Goal: Task Accomplishment & Management: Use online tool/utility

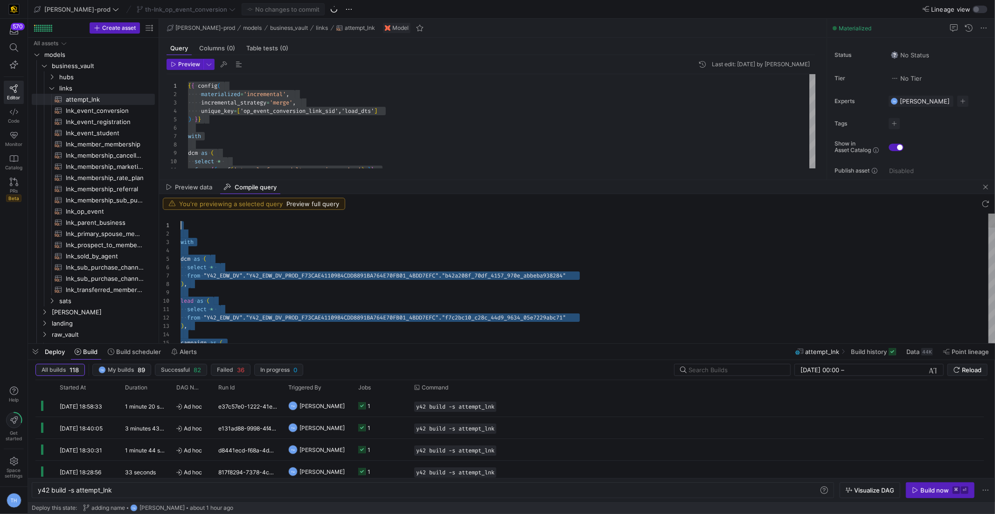
type textarea "select * from "Y42_EDW_DV"."Y42_EDW_DV_PROD_F73CAE41109B4CDD8891BA764E70FB01_4B…"
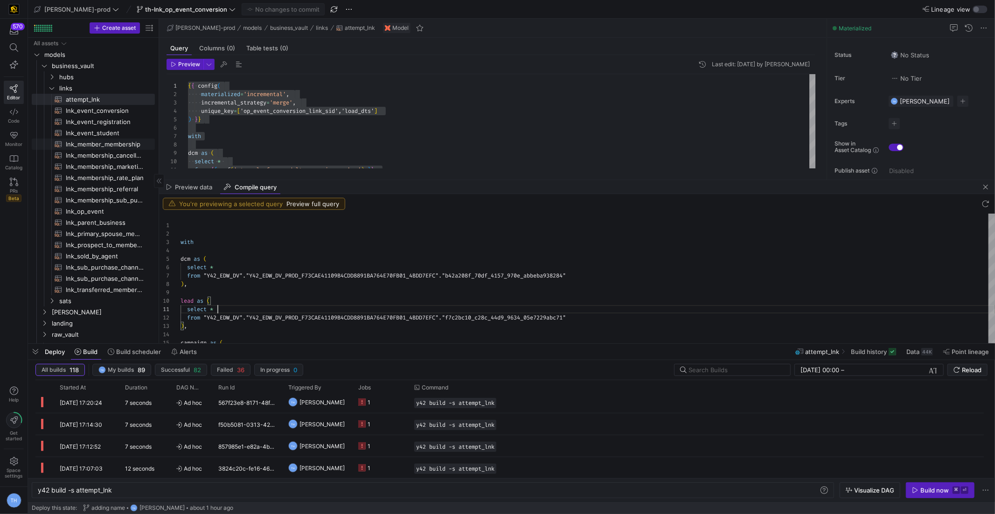
scroll to position [41, 0]
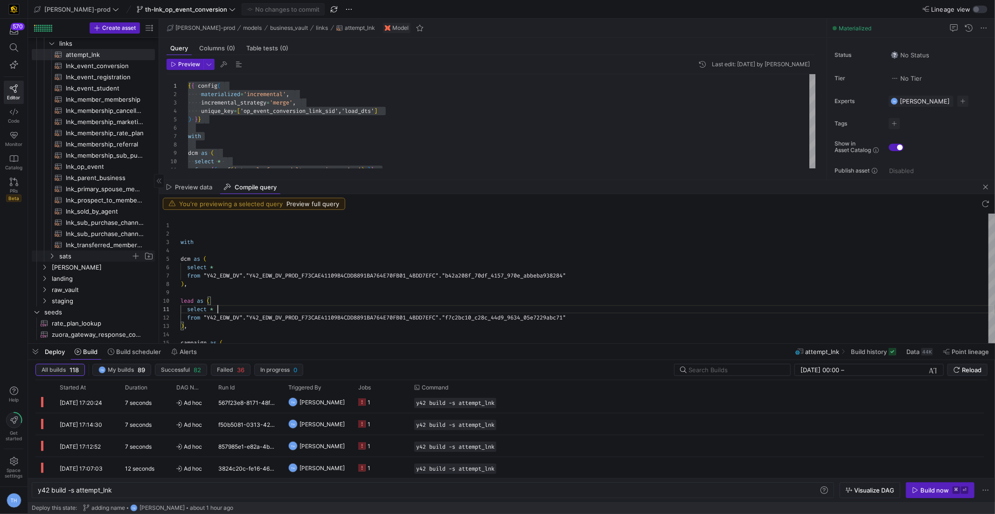
click at [77, 252] on span "sats" at bounding box center [95, 256] width 72 height 11
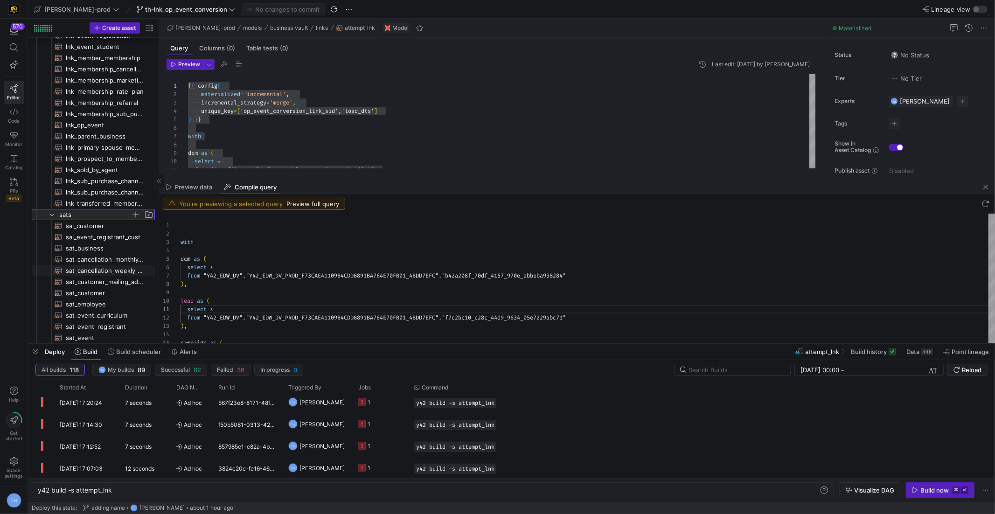
scroll to position [0, 0]
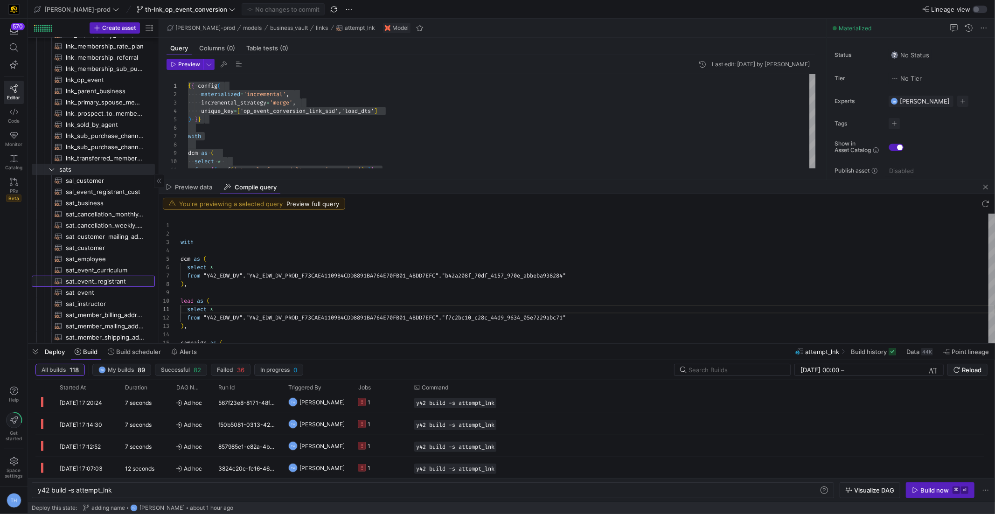
click at [110, 281] on span "sat_event_registrant​​​​​​​​​​" at bounding box center [105, 281] width 78 height 11
type textarea "{{ config( materialized='incremental', incremental_strategy='merge', unique_key…"
type textarea "y42 build -s sat_event_registrant"
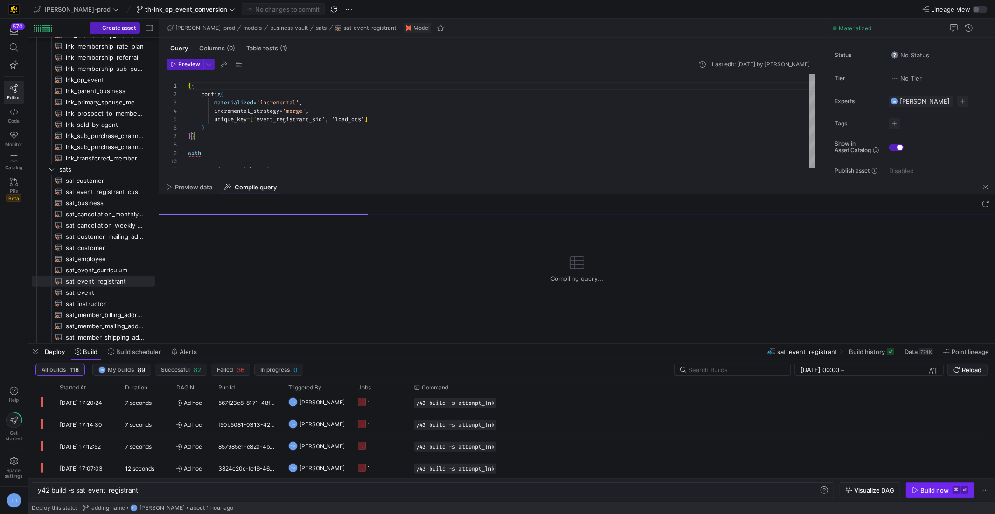
click at [934, 493] on div "Build now" at bounding box center [935, 490] width 28 height 7
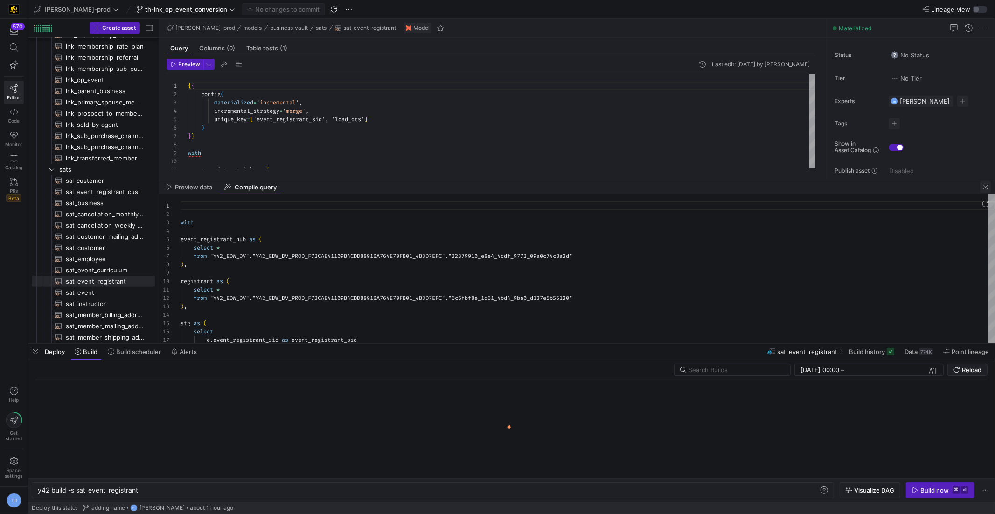
click at [986, 189] on span "button" at bounding box center [986, 187] width 11 height 11
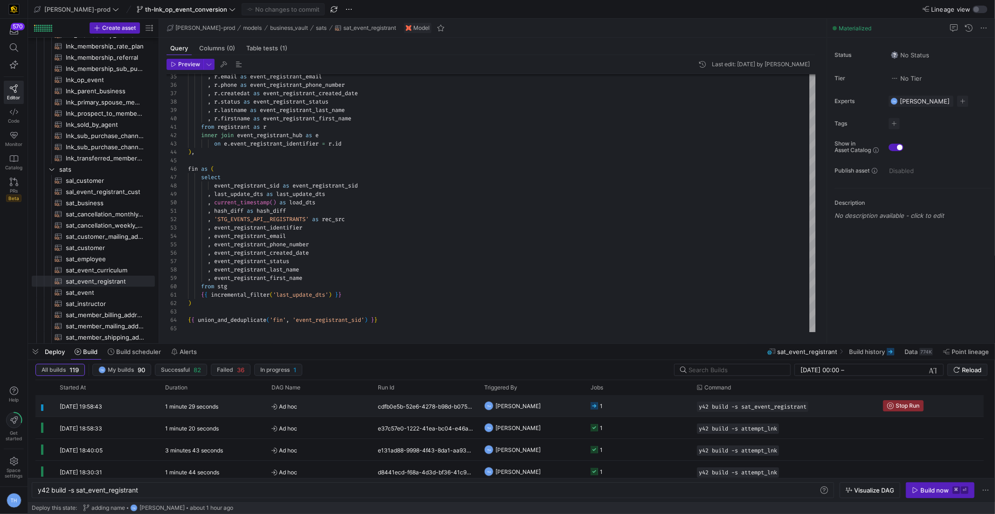
click at [344, 407] on span "Ad hoc" at bounding box center [319, 407] width 95 height 22
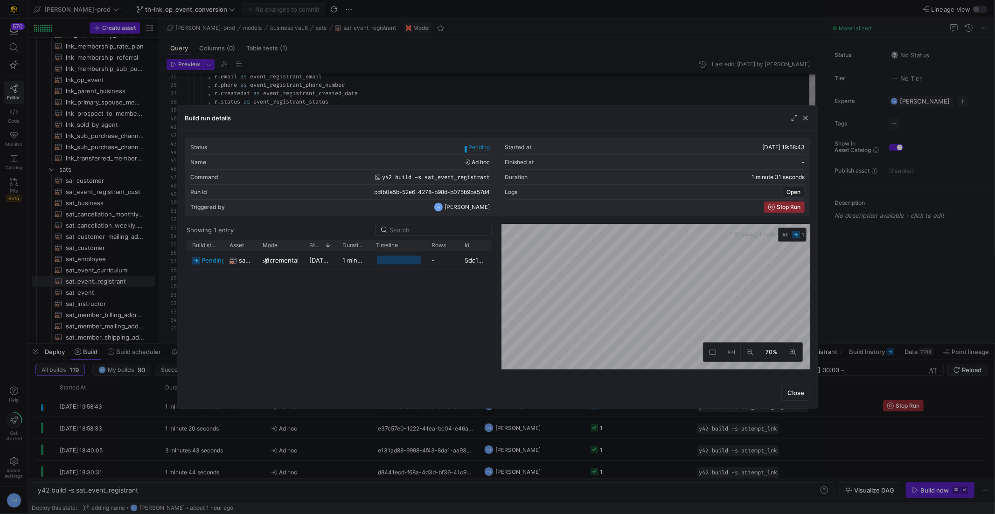
click at [451, 84] on div at bounding box center [497, 257] width 995 height 514
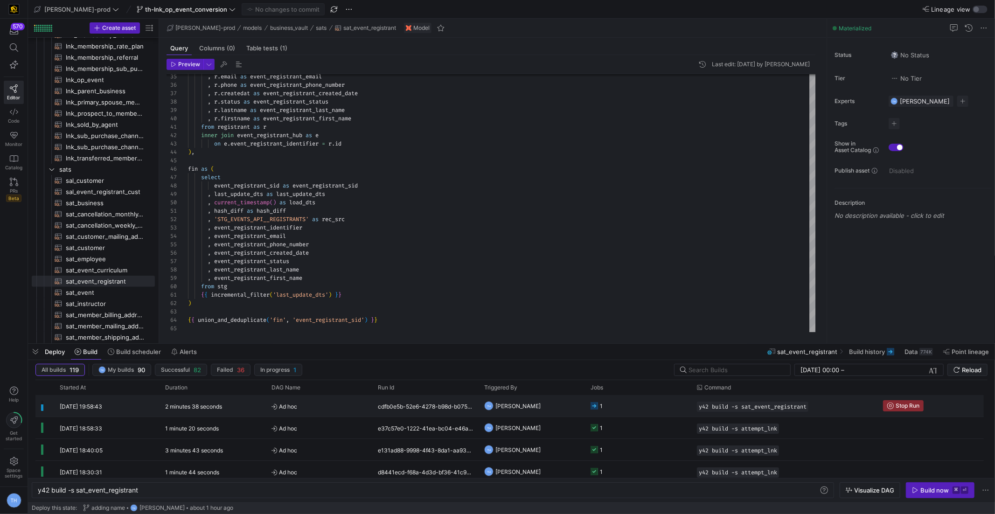
click at [554, 403] on y42-orchestration-triggered-by "TH [PERSON_NAME]" at bounding box center [531, 406] width 95 height 21
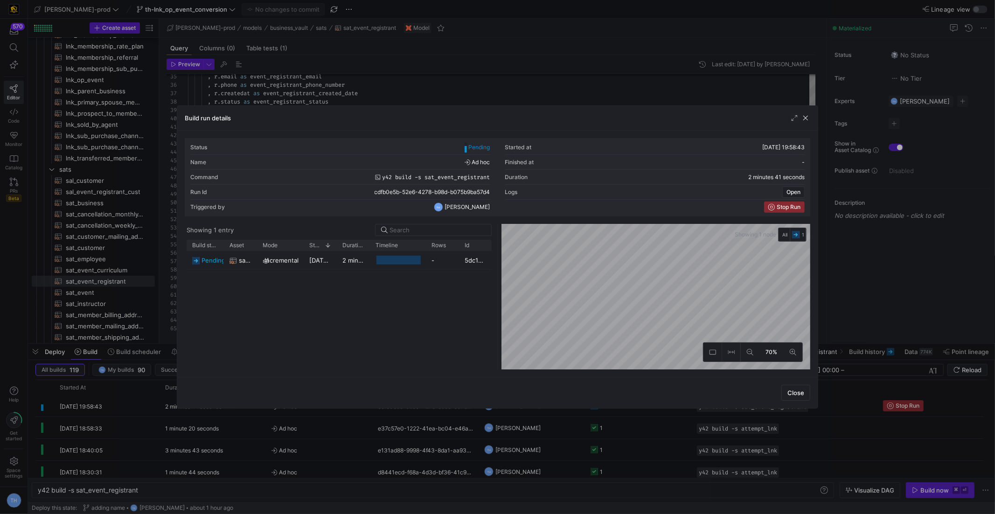
click at [411, 100] on div at bounding box center [497, 257] width 995 height 514
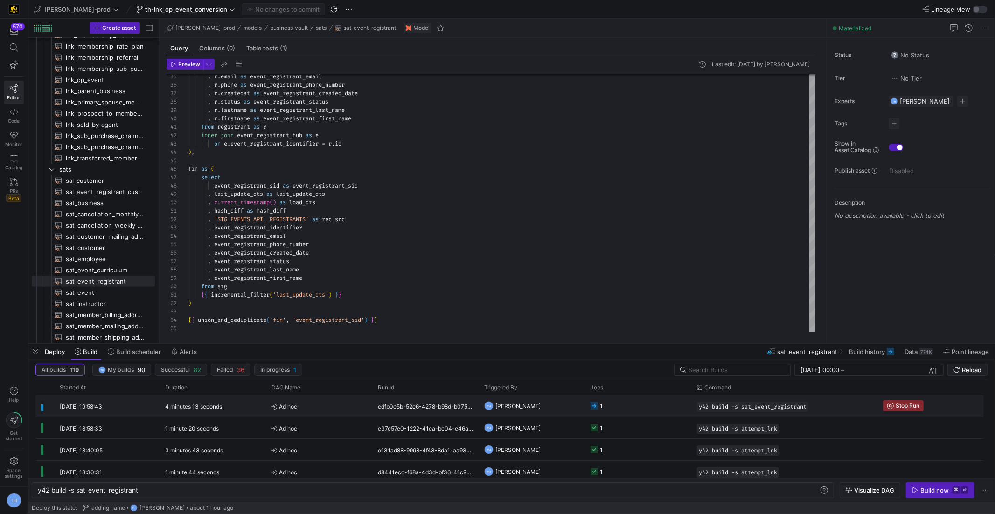
click at [357, 408] on span "Ad hoc" at bounding box center [319, 407] width 95 height 22
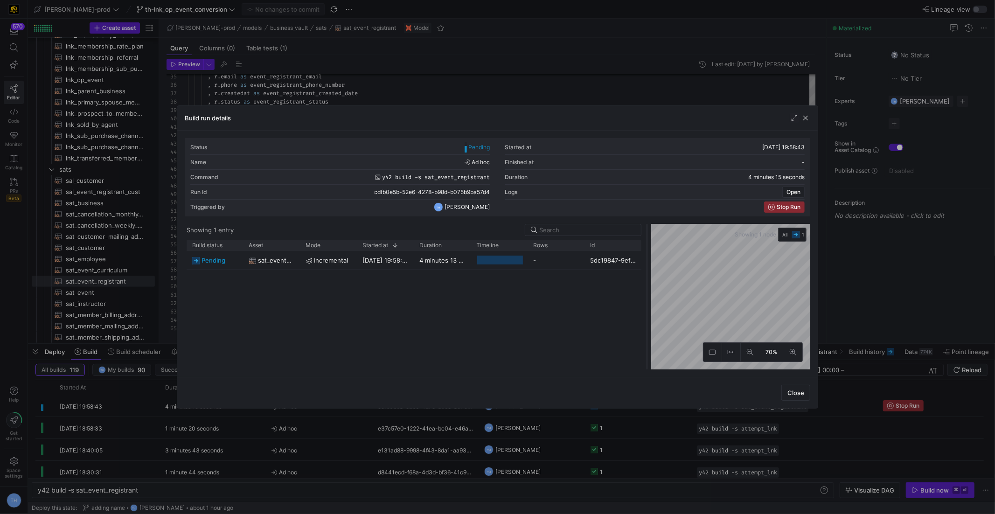
drag, startPoint x: 497, startPoint y: 263, endPoint x: 645, endPoint y: 264, distance: 148.9
click at [645, 264] on div at bounding box center [647, 297] width 4 height 146
click at [532, 103] on div at bounding box center [497, 257] width 995 height 514
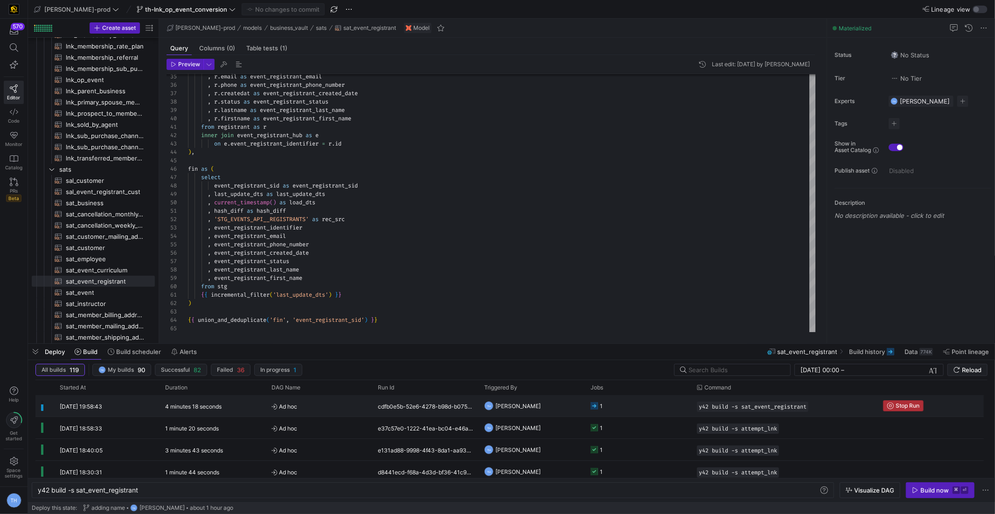
click at [914, 403] on span "Stop Run" at bounding box center [908, 406] width 24 height 7
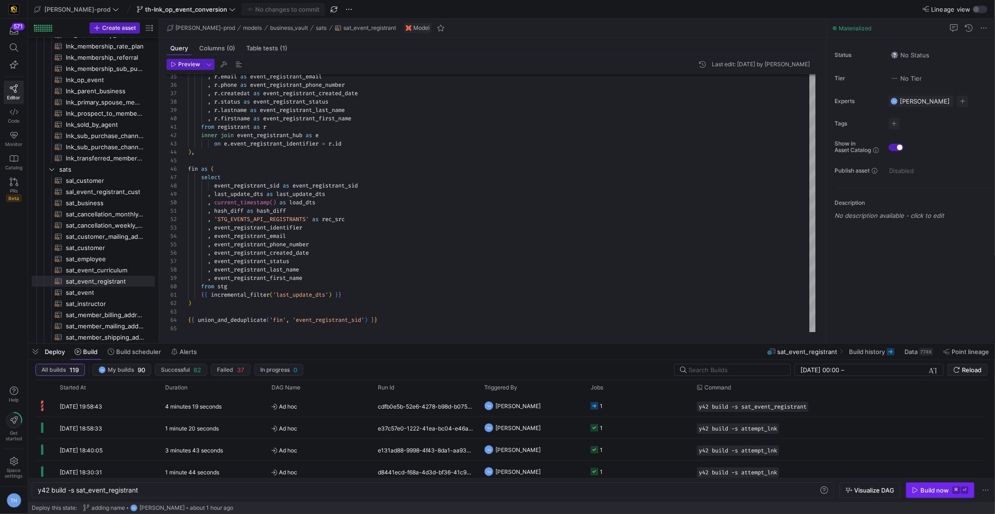
click at [927, 495] on span "button" at bounding box center [941, 490] width 68 height 15
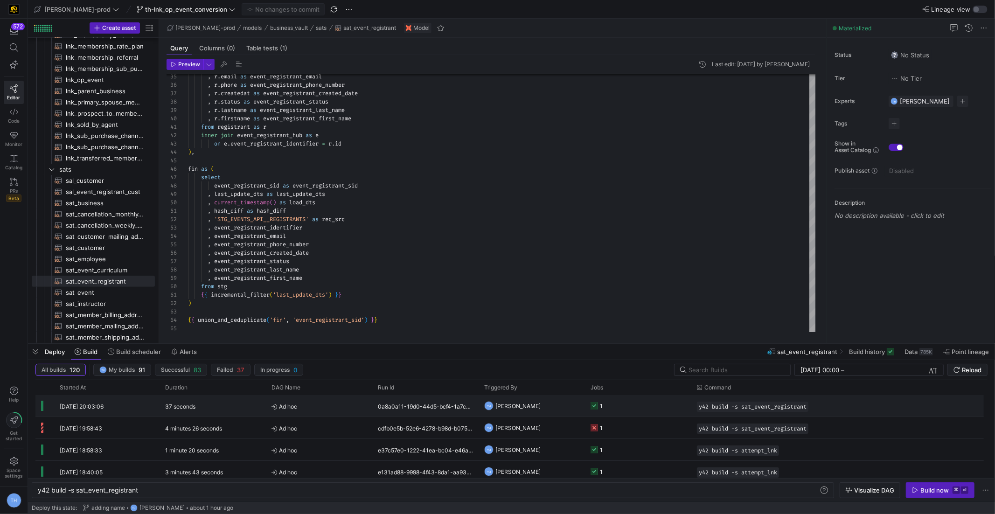
click at [331, 410] on span "Ad hoc" at bounding box center [319, 407] width 95 height 22
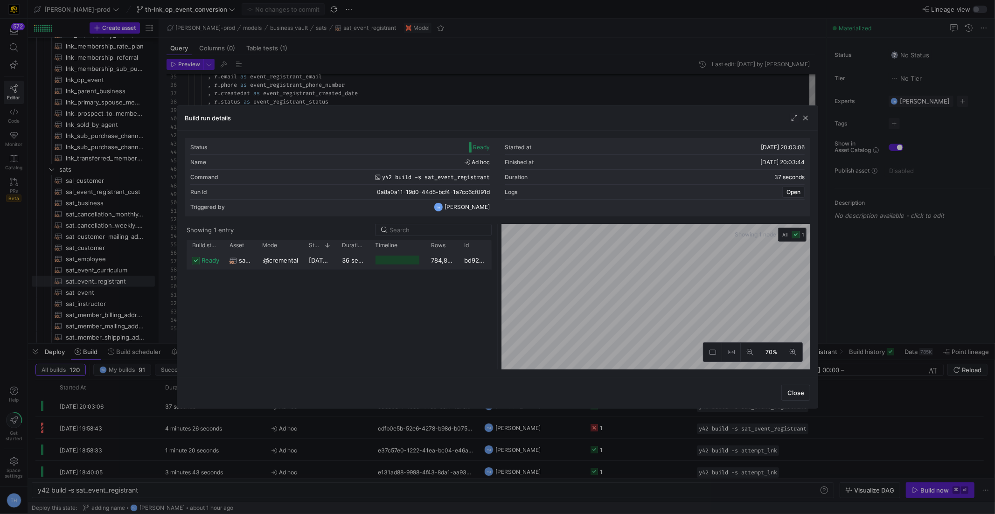
click at [454, 262] on div "784,844" at bounding box center [442, 260] width 33 height 18
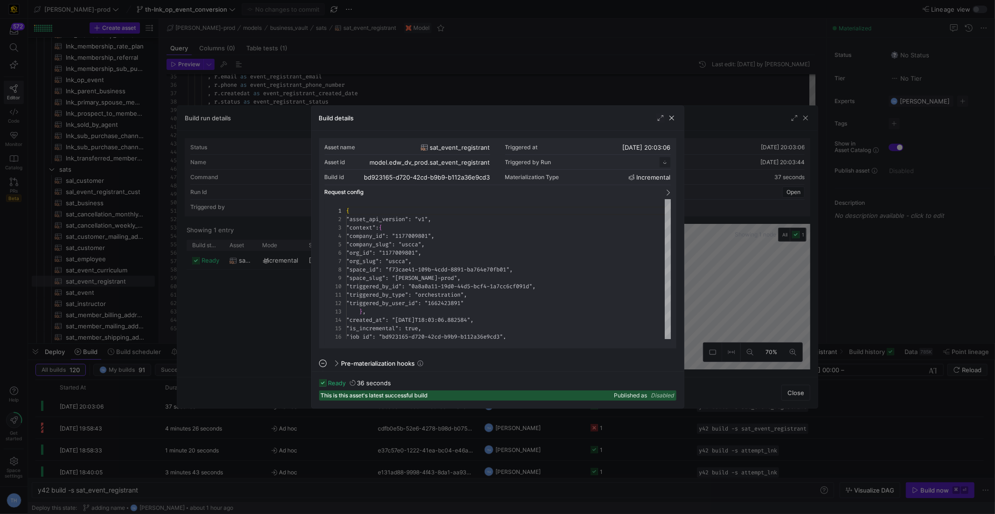
scroll to position [84, 0]
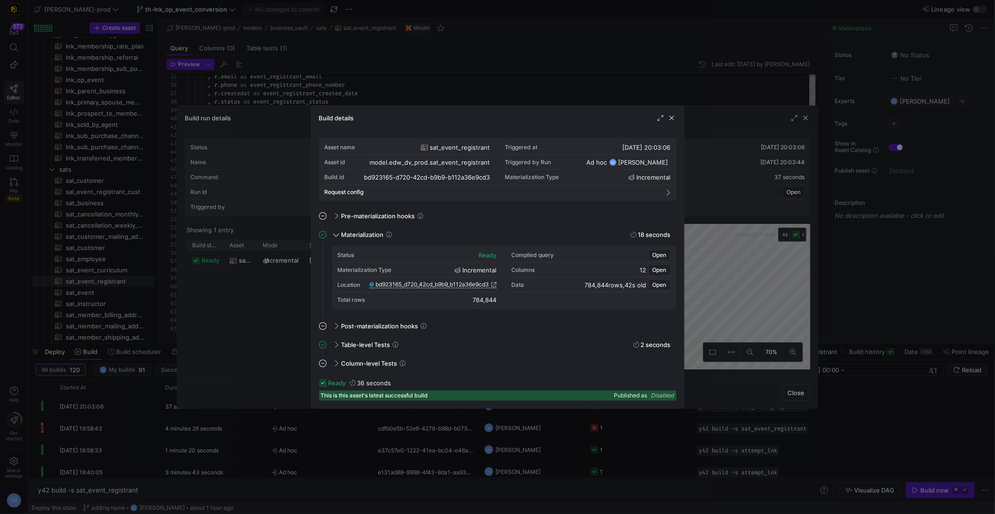
click at [476, 280] on div "Location bd923165_d720_42cd_b9b9_b112a36e9cd3" at bounding box center [417, 285] width 159 height 15
click at [476, 283] on span "bd923165_d720_42cd_b9b9_b112a36e9cd3" at bounding box center [432, 284] width 113 height 7
click at [423, 65] on div at bounding box center [497, 257] width 995 height 514
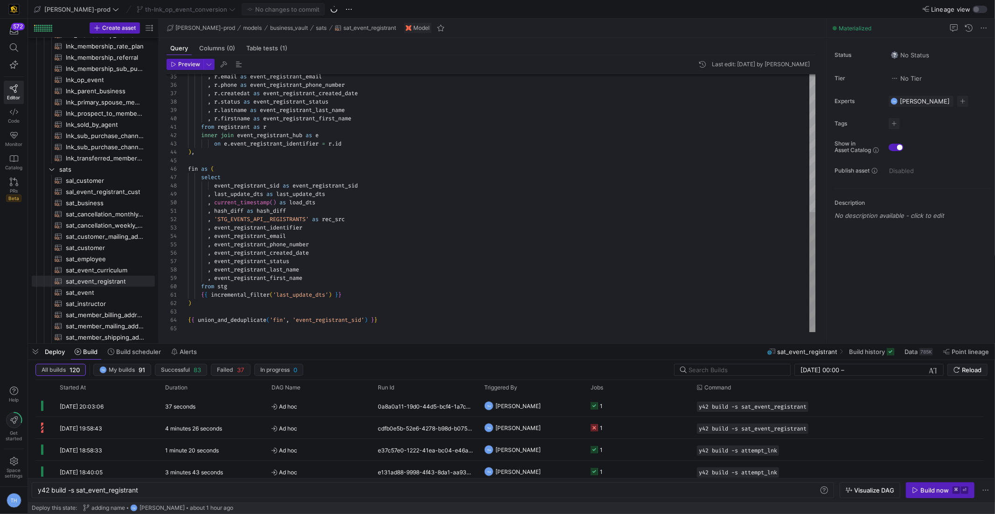
click at [324, 278] on div ", r . email as event_registrant_email , r . phone as event_registrant_phone_num…" at bounding box center [502, 55] width 628 height 553
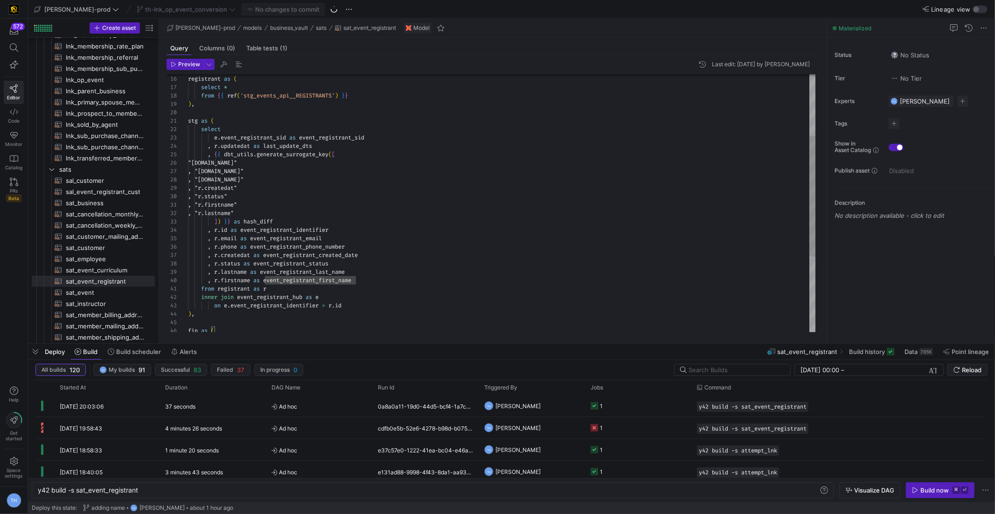
click at [374, 282] on div ", r . email as event_registrant_email , r . phone as event_registrant_phone_num…" at bounding box center [502, 217] width 628 height 553
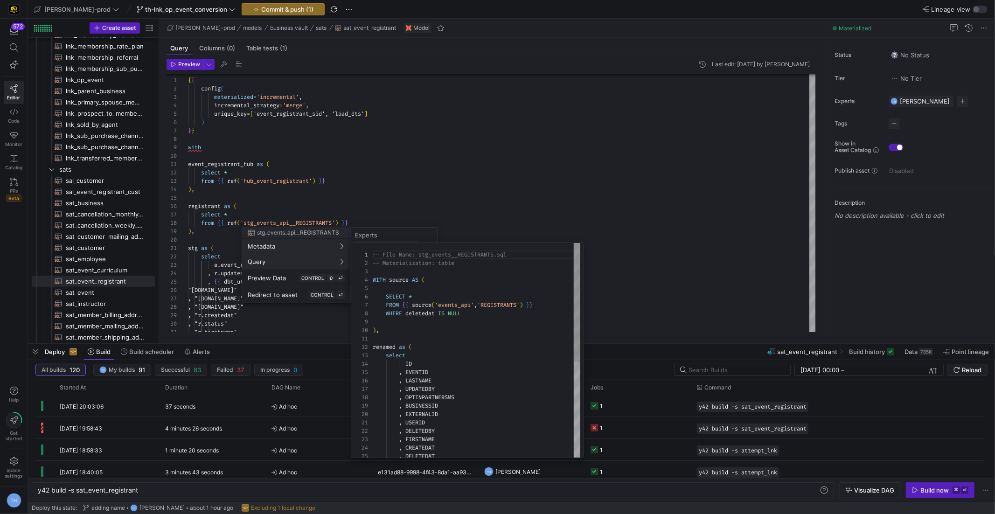
scroll to position [84, 0]
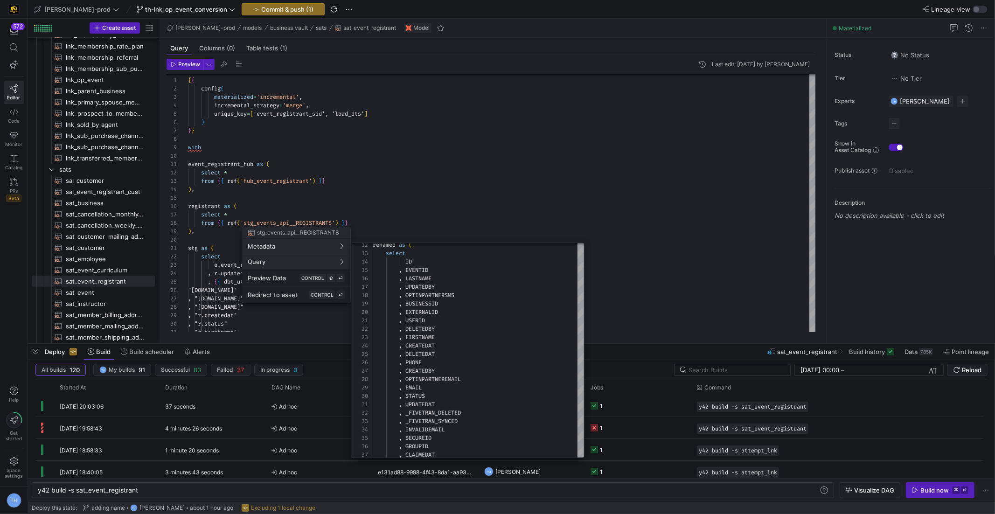
click at [449, 180] on div at bounding box center [497, 257] width 995 height 514
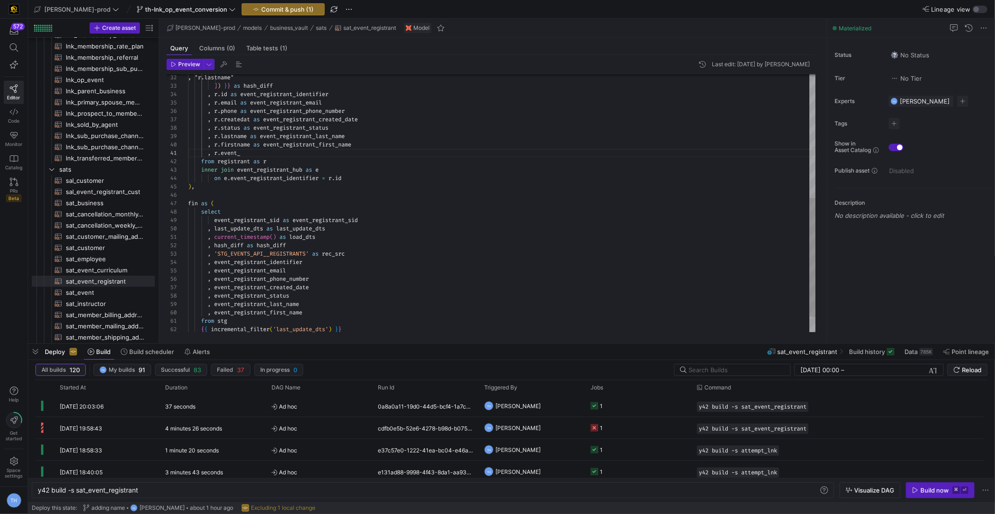
click at [245, 151] on div ", r . phone as event_registrant_phone_number , r . createdat as event_registran…" at bounding box center [502, 86] width 628 height 562
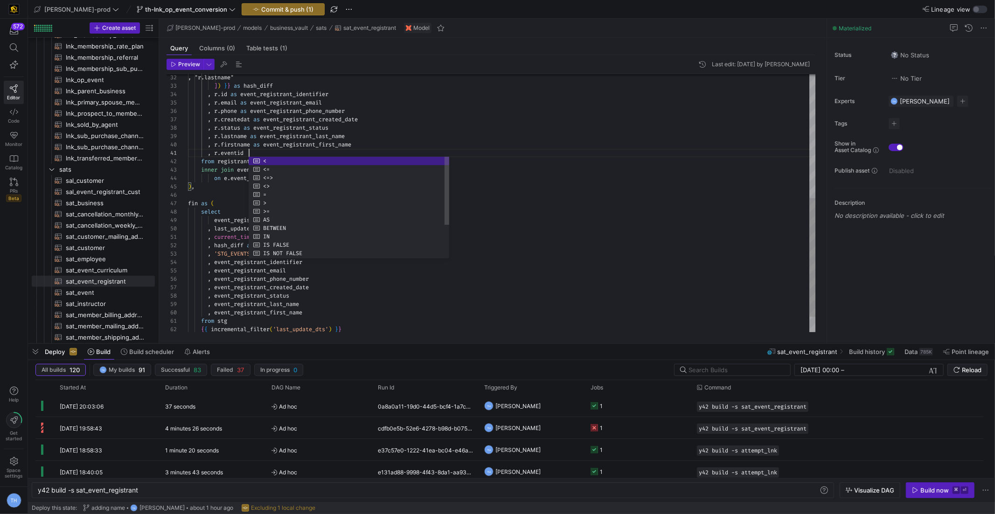
scroll to position [0, 57]
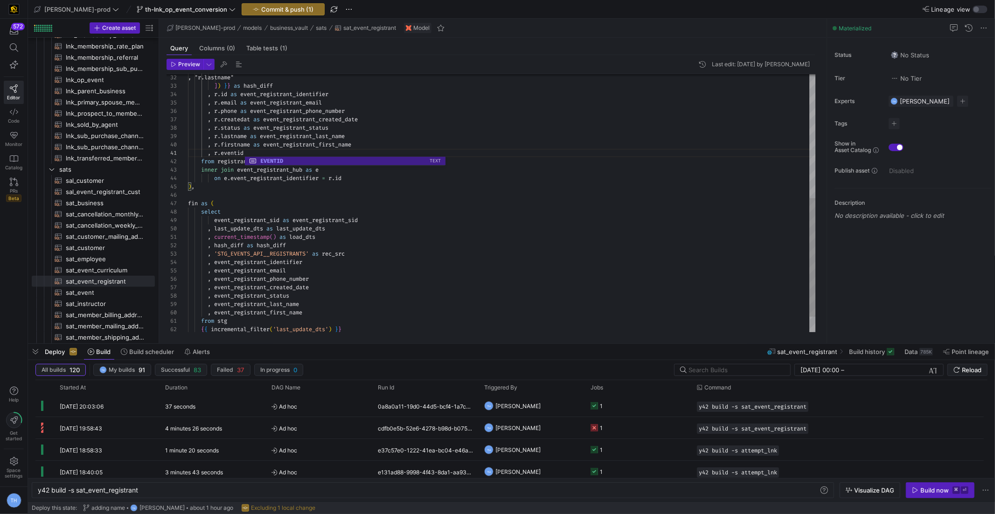
click at [325, 314] on div ", r . phone as event_registrant_phone_number , r . createdat as event_registran…" at bounding box center [502, 86] width 628 height 562
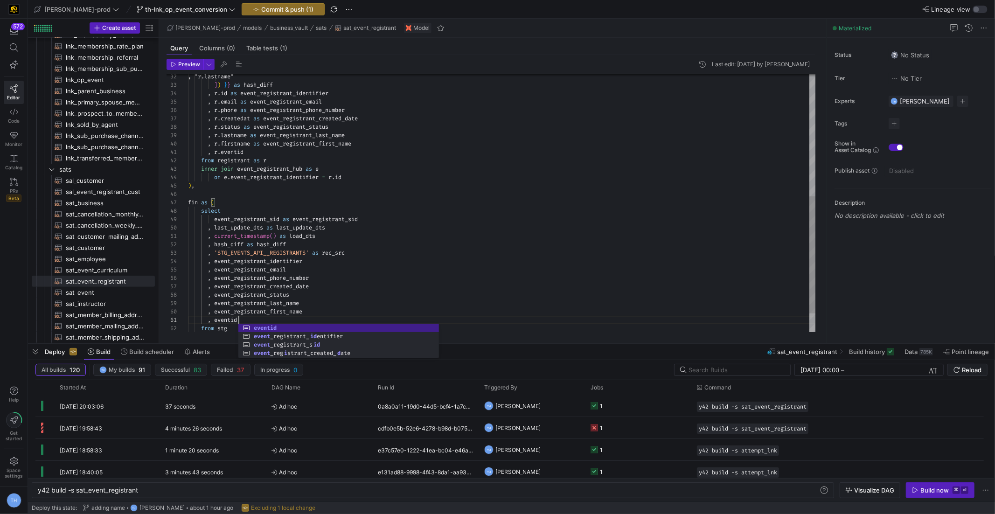
scroll to position [0, 50]
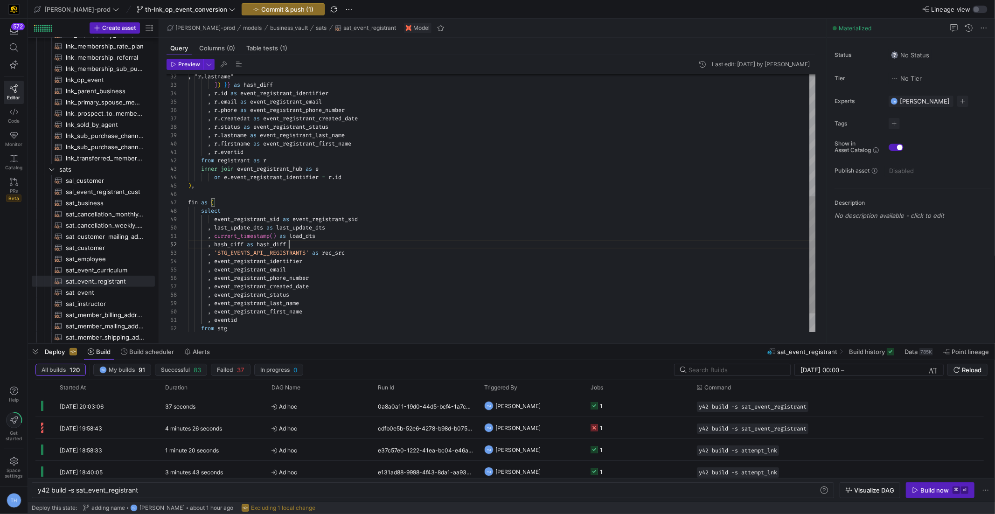
click at [334, 245] on div ", r . phone as event_registrant_phone_number , r . createdat as event_registran…" at bounding box center [502, 89] width 628 height 570
type textarea ", current_timestamp() as load_dts , hash_diff as hash_diff , 'STG_EVENTS_API__R…"
click at [272, 6] on span "Commit & push (1)" at bounding box center [287, 9] width 52 height 7
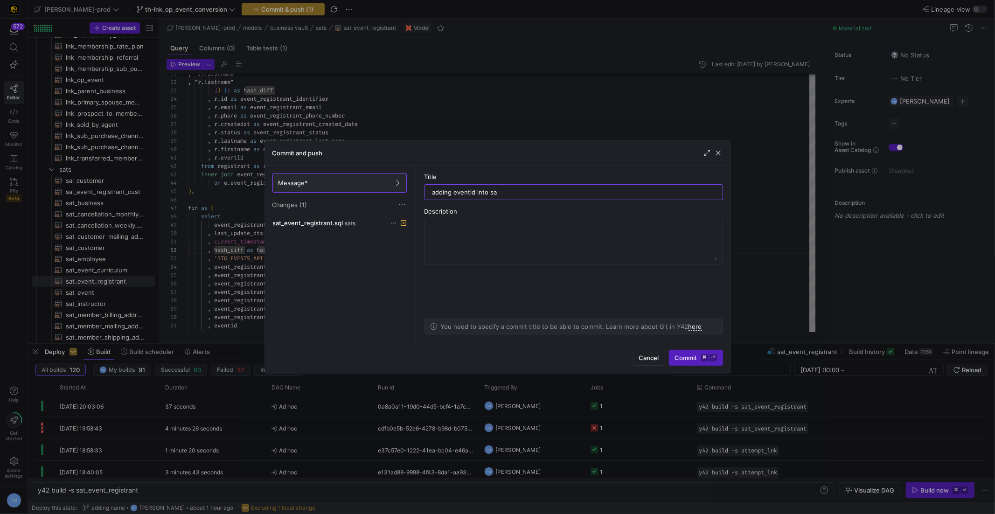
type input "adding eventid into sat"
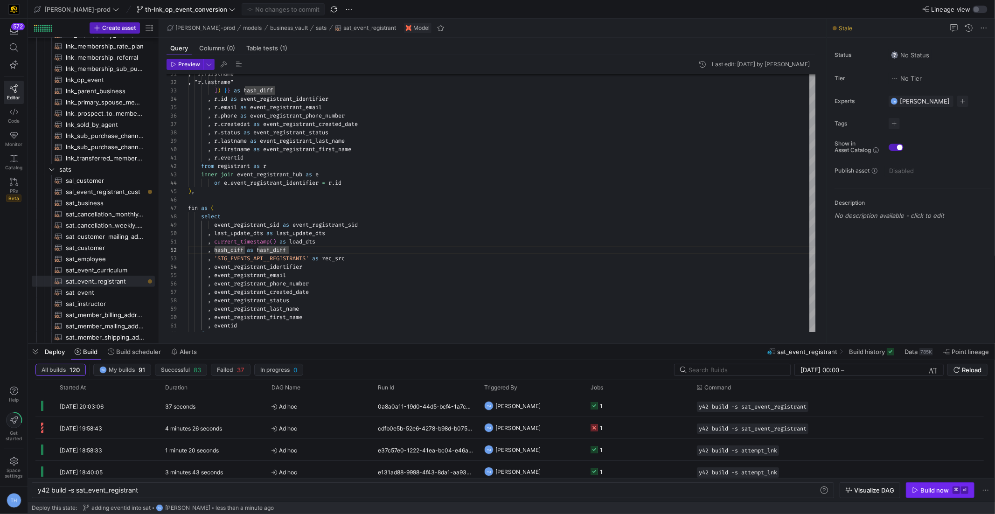
click at [932, 491] on div "Build now" at bounding box center [935, 490] width 28 height 7
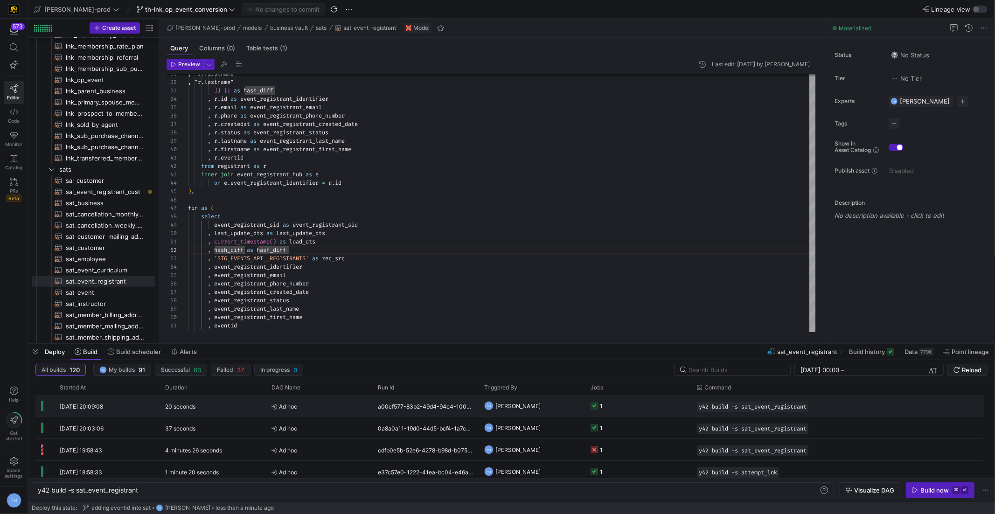
click at [325, 407] on span "Ad hoc" at bounding box center [319, 407] width 95 height 22
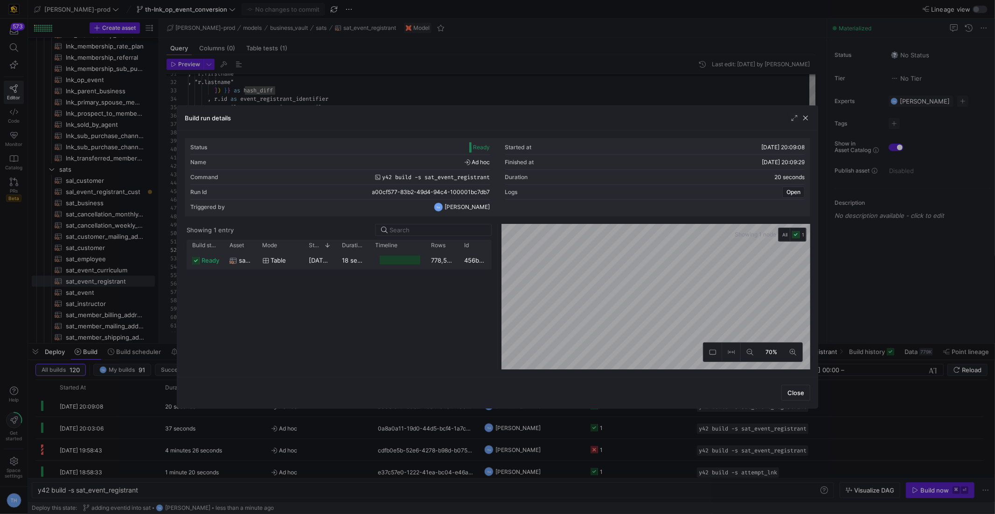
click at [367, 261] on y42-duration "18 seconds" at bounding box center [359, 260] width 33 height 7
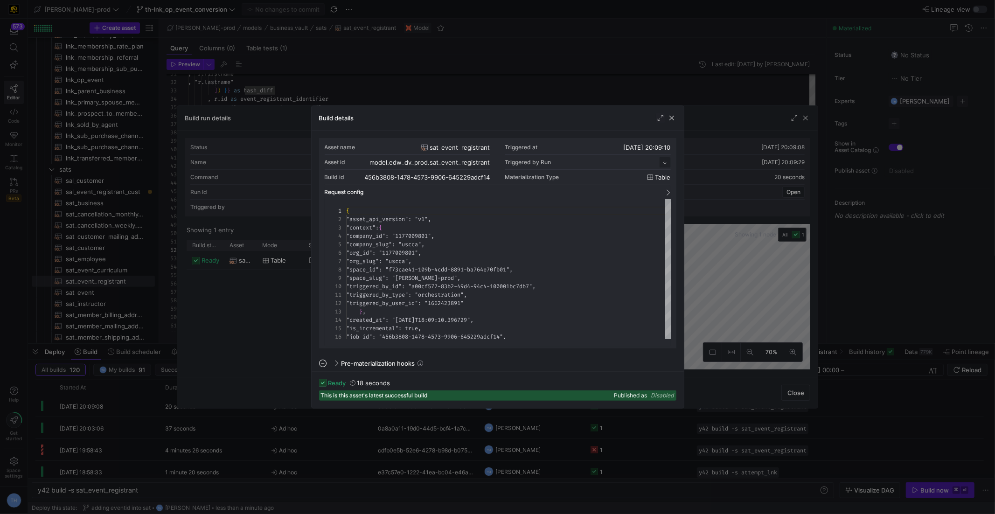
scroll to position [84, 0]
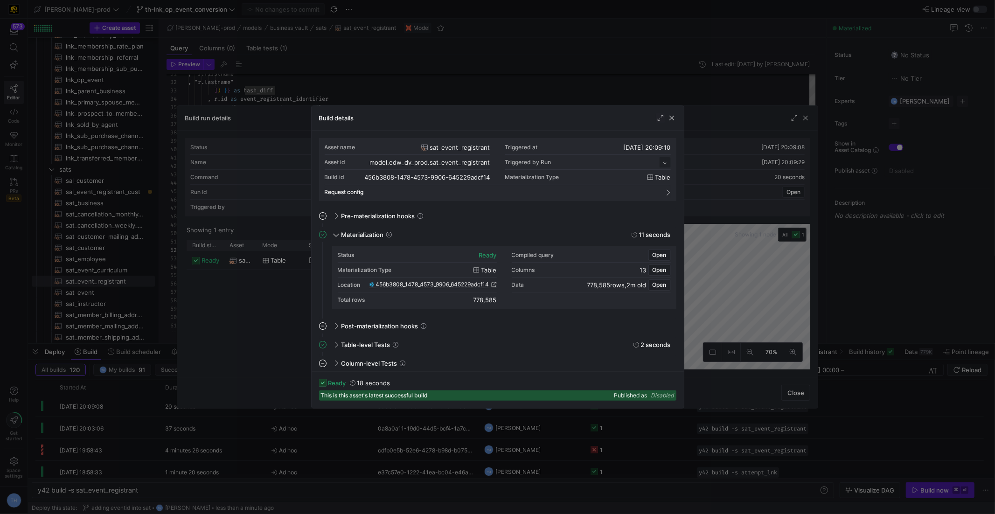
click at [443, 284] on span "456b3808_1478_4573_9906_645229adcf14" at bounding box center [432, 284] width 113 height 7
